Goal: Transaction & Acquisition: Book appointment/travel/reservation

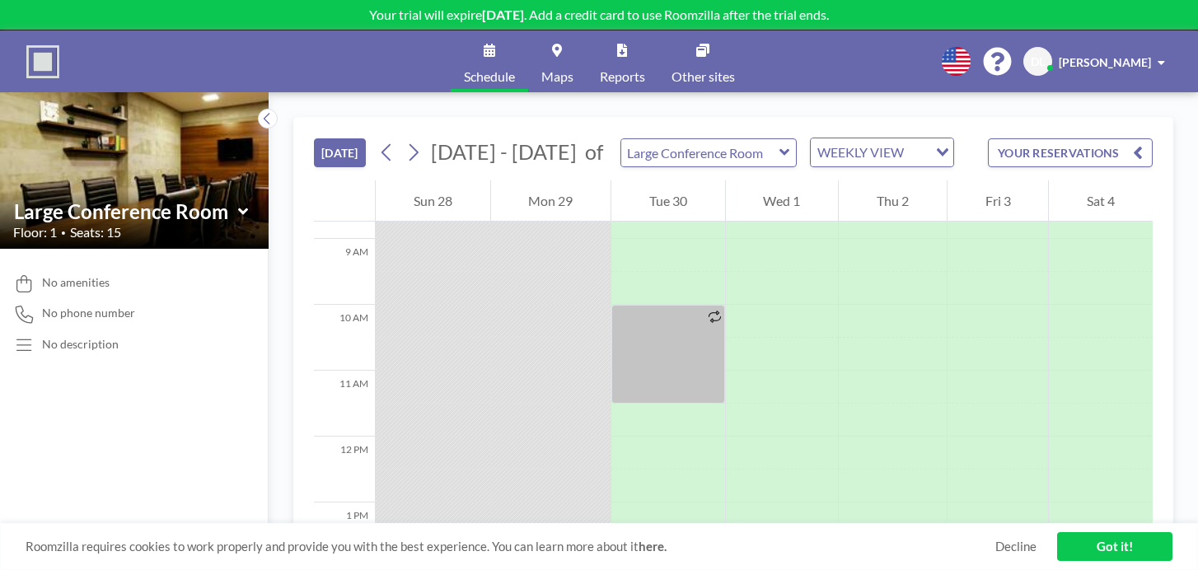
scroll to position [577, 0]
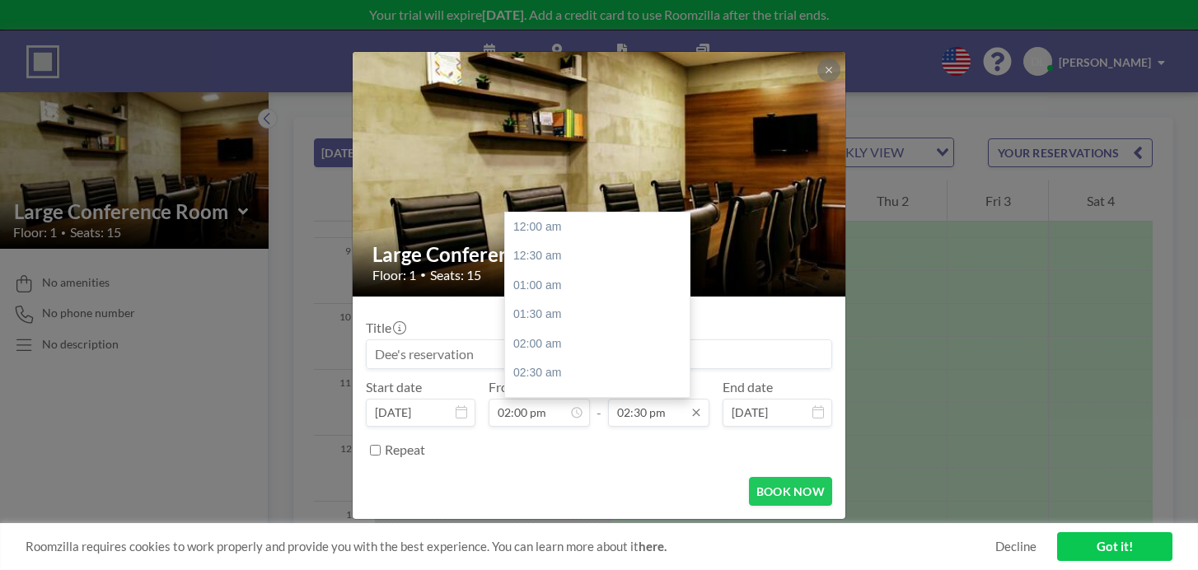
scroll to position [763, 0]
click at [614, 399] on input "02:30 pm" at bounding box center [658, 413] width 101 height 28
click at [620, 399] on input "02:30 pm" at bounding box center [658, 413] width 101 height 28
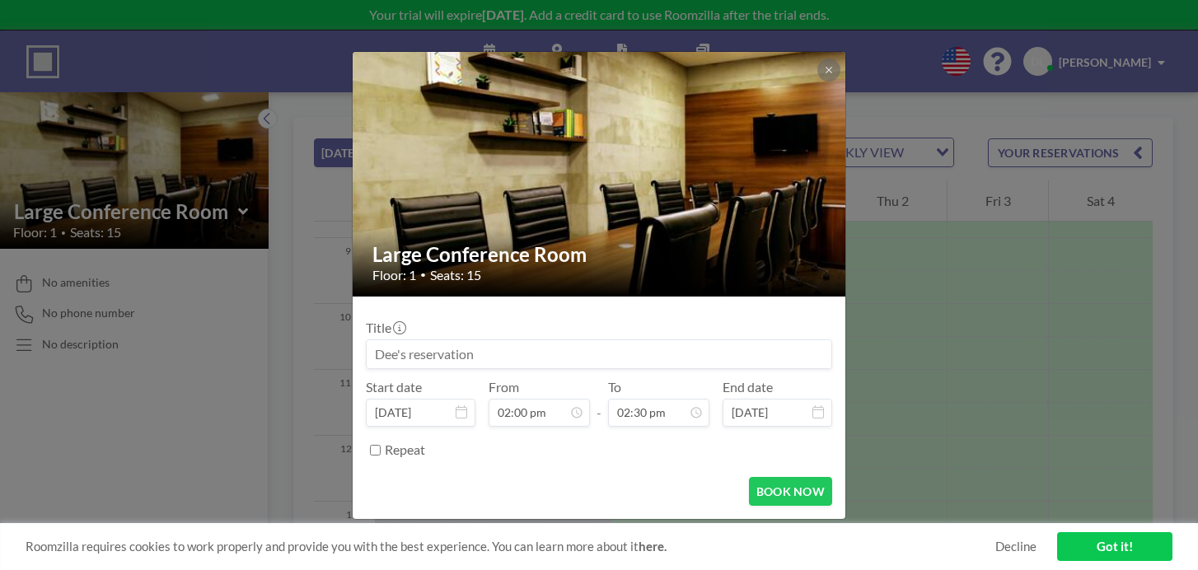
click at [657, 437] on div "Repeat" at bounding box center [608, 450] width 447 height 27
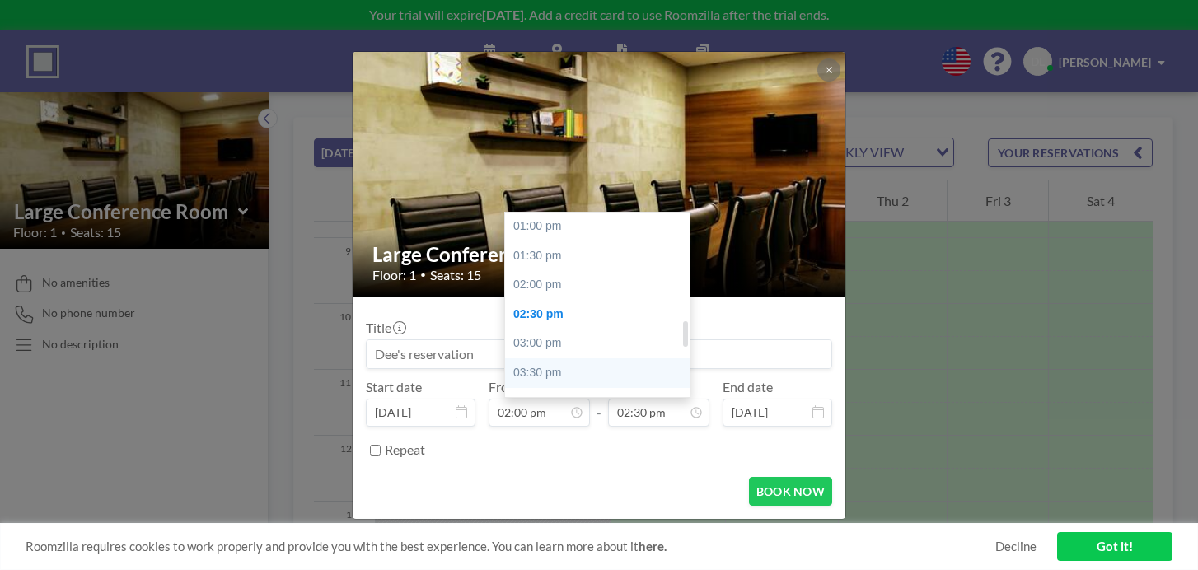
click at [560, 358] on div "03:30 pm" at bounding box center [597, 373] width 185 height 30
type input "03:30 pm"
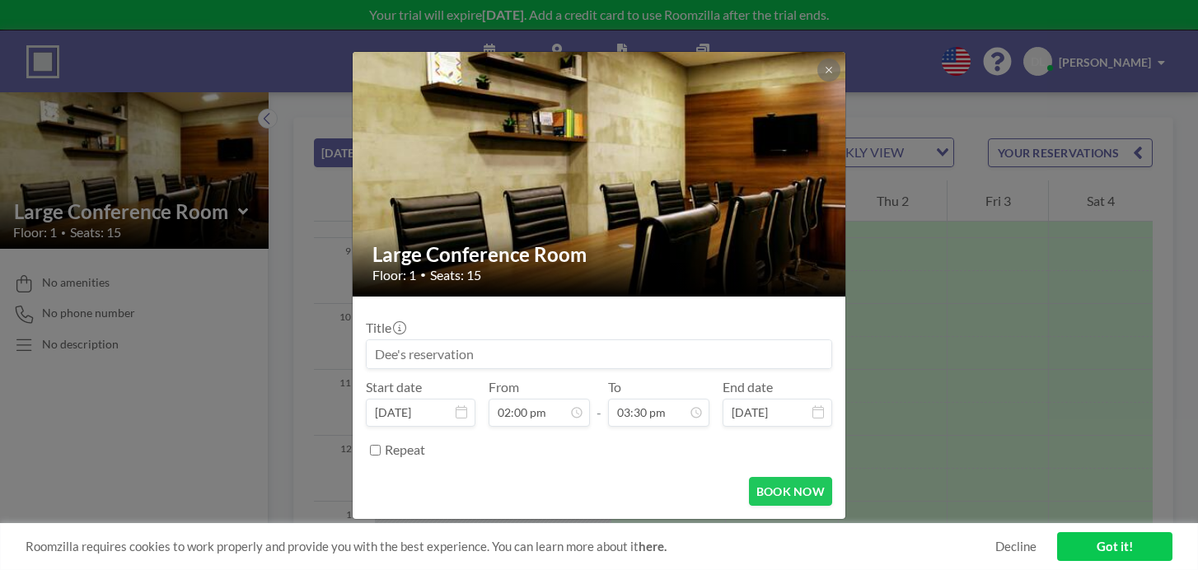
scroll to position [815, 0]
click at [522, 340] on input at bounding box center [599, 354] width 465 height 28
type input "MT Directors Weekly Meeting"
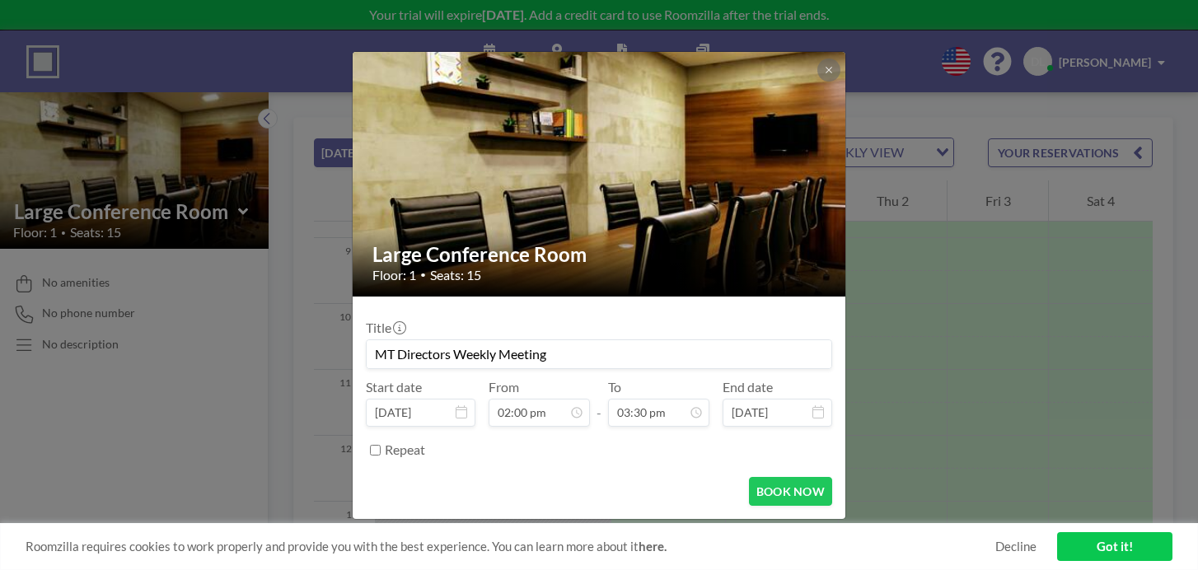
click at [552, 437] on form "Title MT Directors Weekly Meeting Start date [DATE] From 02:00 pm - To 03:30 pm…" at bounding box center [599, 408] width 493 height 222
click at [425, 441] on label "Repeat" at bounding box center [405, 449] width 40 height 16
click at [381, 445] on input "Repeat" at bounding box center [375, 450] width 11 height 11
checkbox input "true"
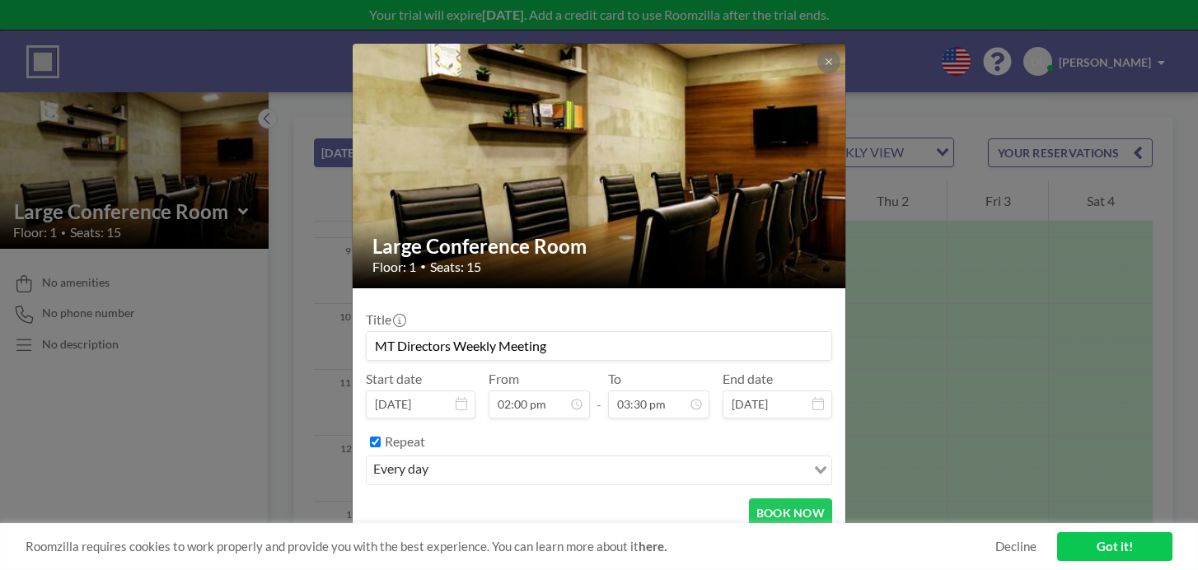
click at [518, 460] on input "Search for option" at bounding box center [618, 470] width 371 height 21
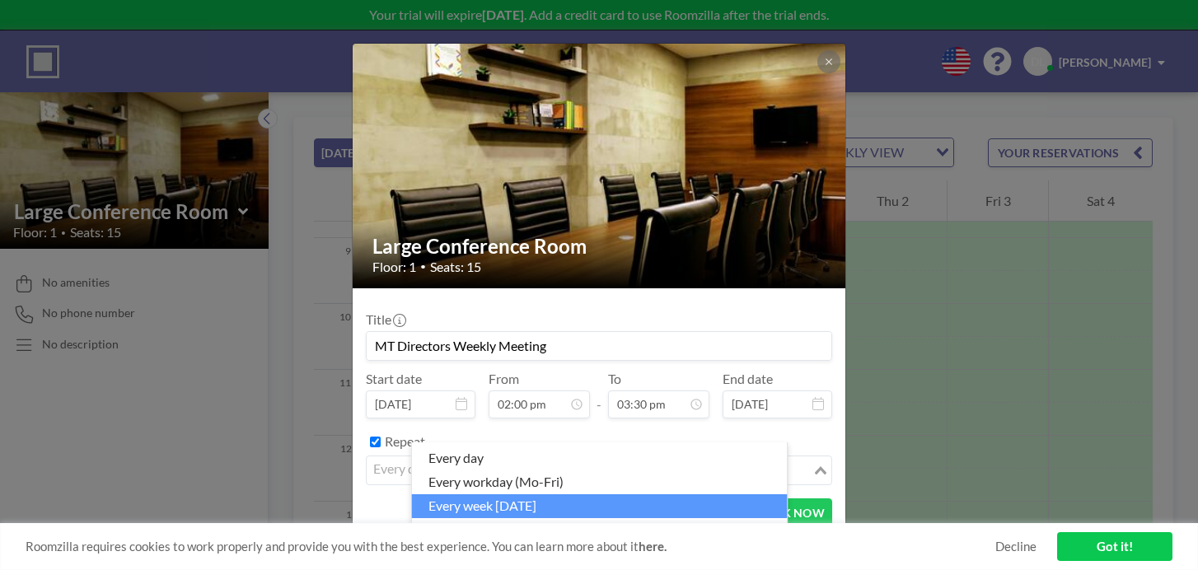
click at [516, 498] on li "every week [DATE]" at bounding box center [600, 506] width 376 height 24
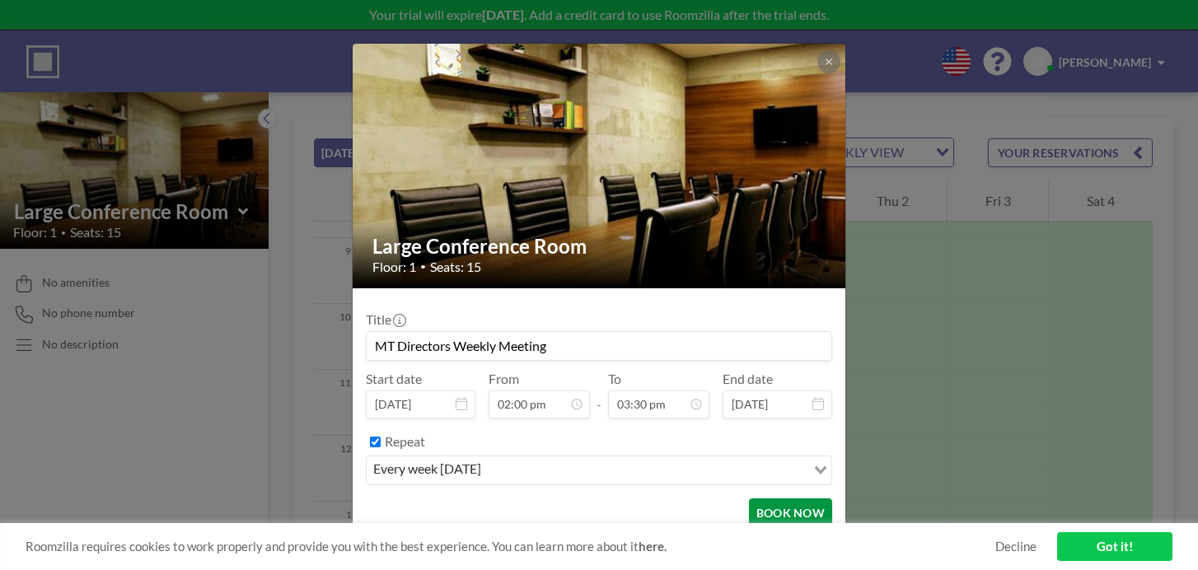
click at [762, 498] on button "BOOK NOW" at bounding box center [790, 512] width 83 height 29
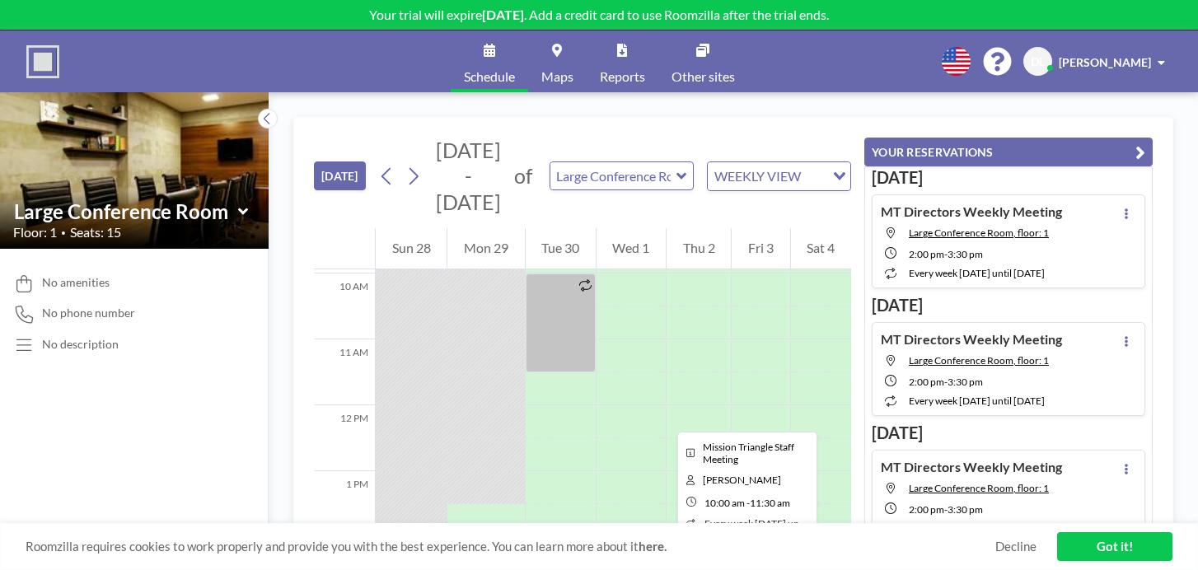
scroll to position [708, 0]
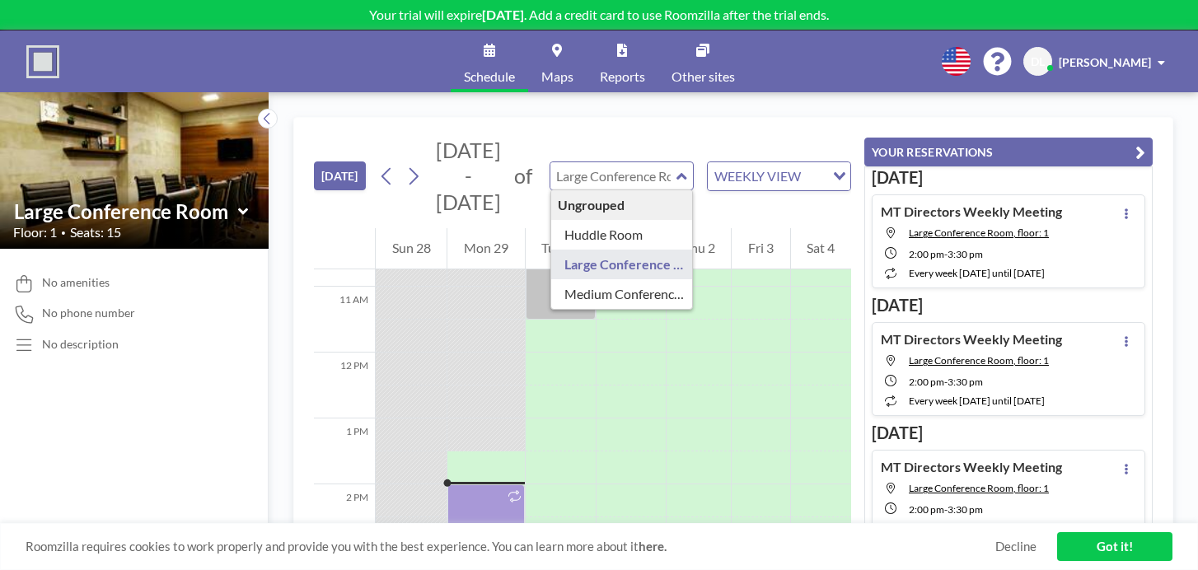
click at [550, 162] on input "text" at bounding box center [613, 175] width 126 height 27
type input "Huddle Room"
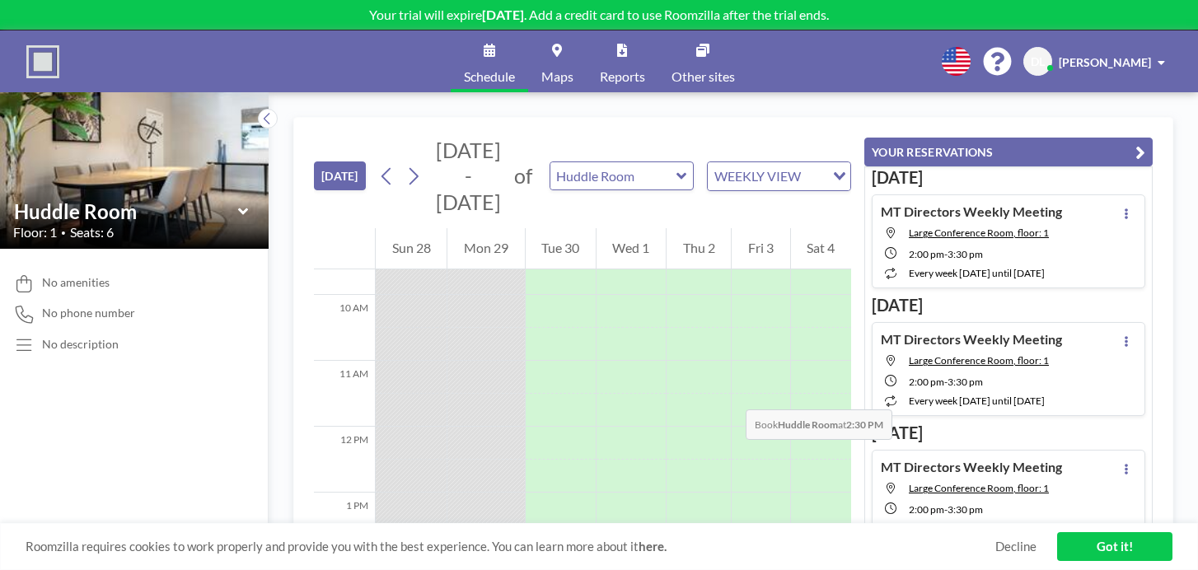
scroll to position [633, 0]
click at [550, 162] on input "text" at bounding box center [613, 175] width 126 height 27
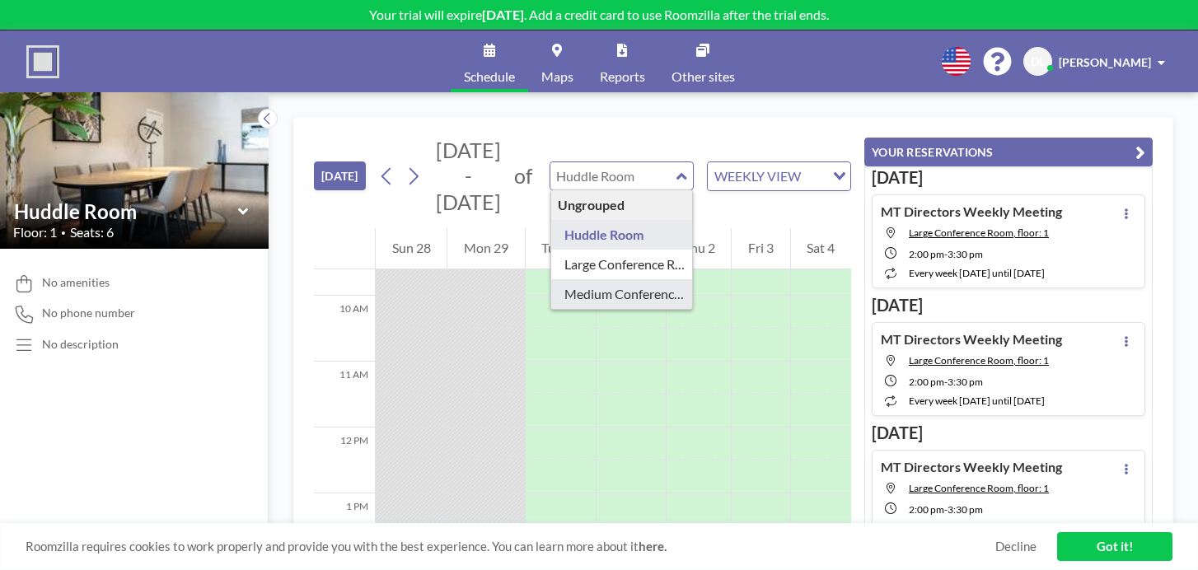
type input "Medium Conference Room"
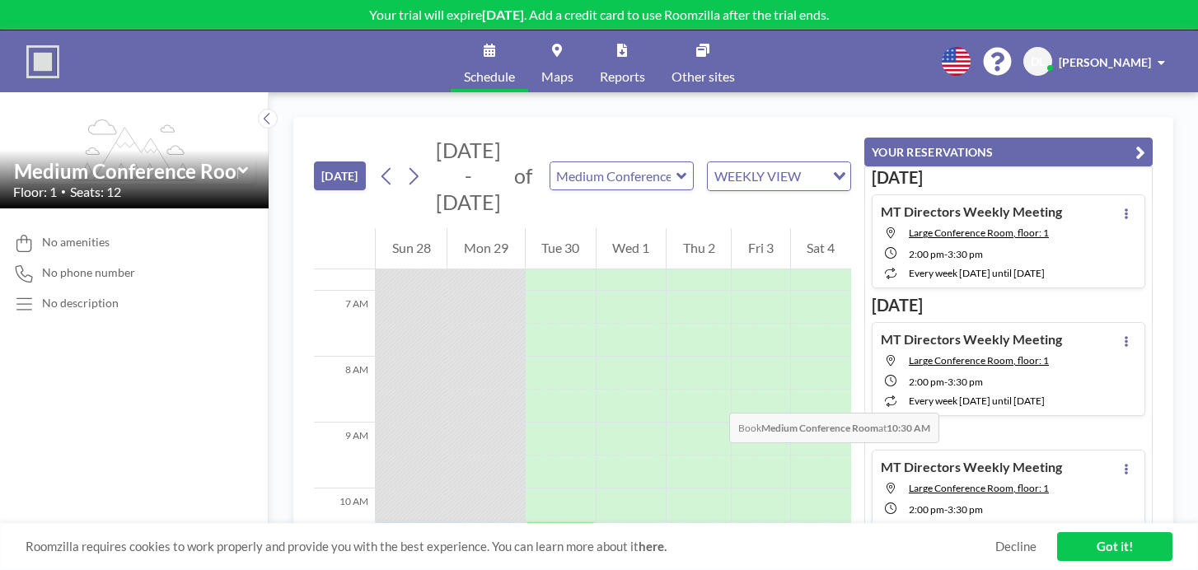
scroll to position [444, 0]
